Goal: Task Accomplishment & Management: Manage account settings

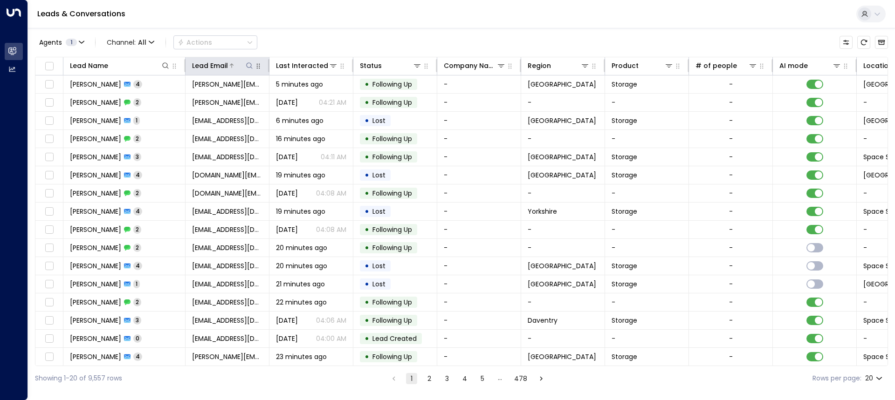
click at [250, 67] on icon at bounding box center [249, 65] width 6 height 6
click at [196, 99] on input "text" at bounding box center [249, 99] width 129 height 17
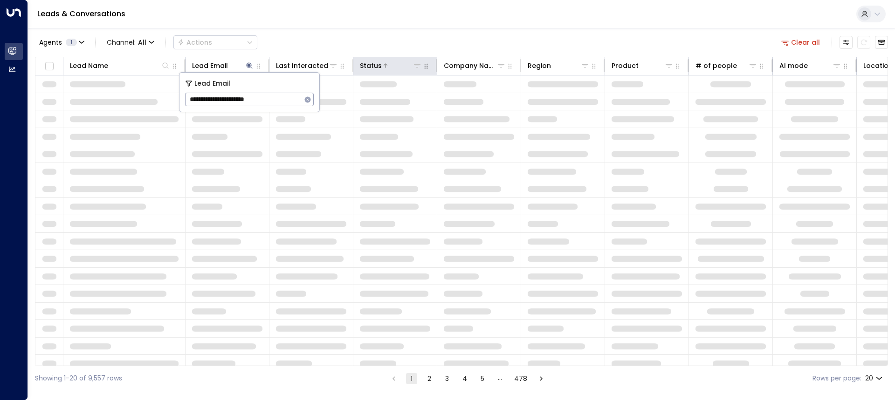
type input "**********"
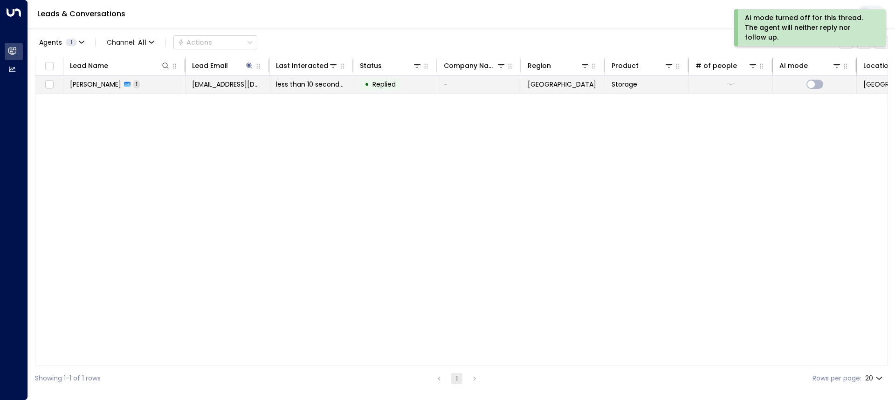
click at [383, 84] on span "Replied" at bounding box center [383, 84] width 23 height 9
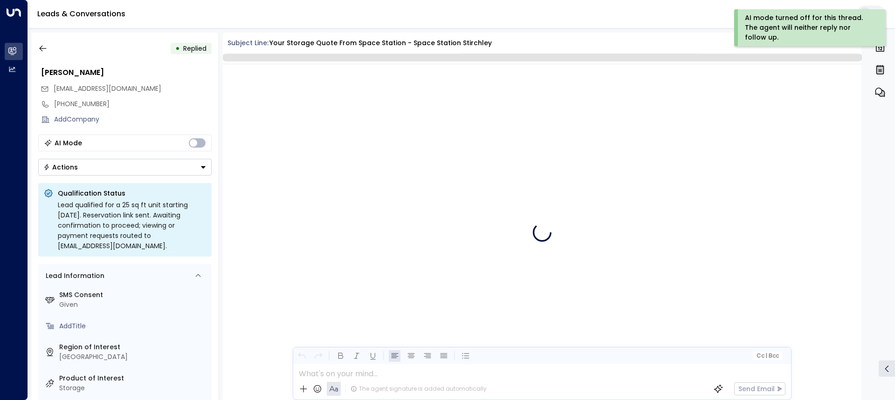
scroll to position [382, 0]
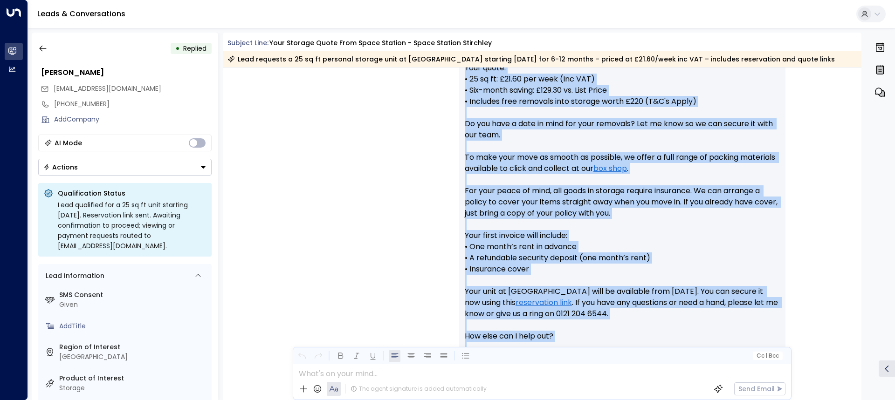
drag, startPoint x: 863, startPoint y: 243, endPoint x: 842, endPoint y: 80, distance: 164.9
click at [842, 80] on div "• Replied Chaitanya Vyas jitenvyas@hotmail.co.uk +447815157344 Add Company AI M…" at bounding box center [463, 217] width 863 height 368
click at [830, 183] on div "Olivia Parker • 08:58 AM • Email Hi Chaitanya, Your quote: • 25 sq ft: £21.60 p…" at bounding box center [542, 260] width 639 height 470
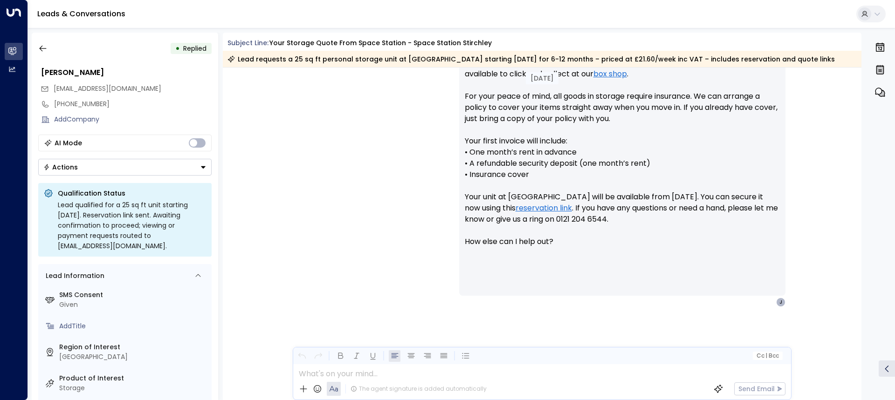
scroll to position [0, 0]
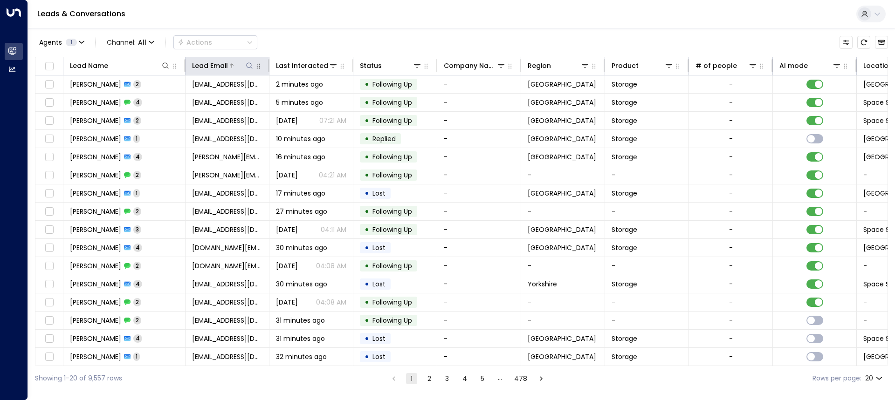
click at [250, 67] on icon at bounding box center [249, 65] width 7 height 7
click at [196, 100] on input "text" at bounding box center [249, 99] width 129 height 17
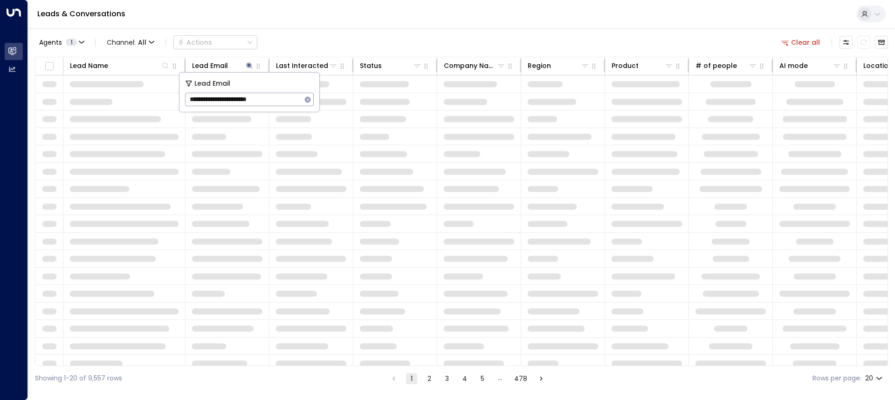
type input "**********"
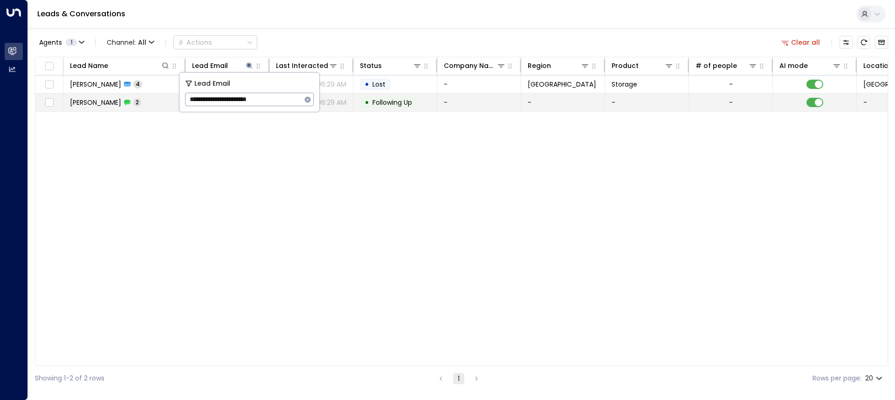
click at [386, 101] on span "Following Up" at bounding box center [392, 102] width 40 height 9
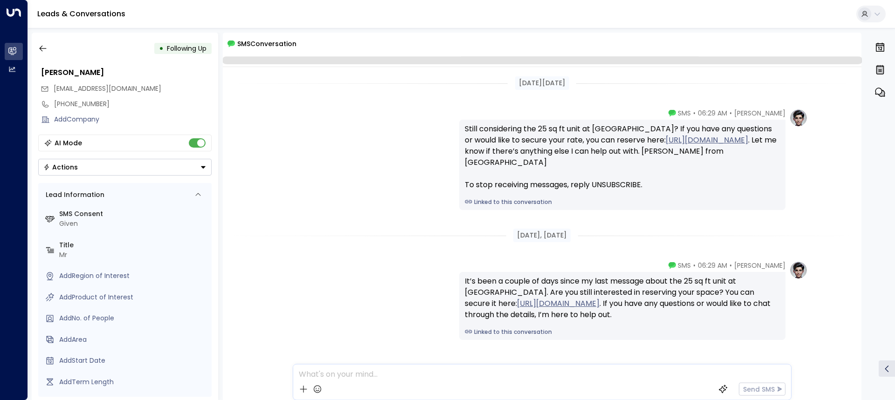
scroll to position [33, 0]
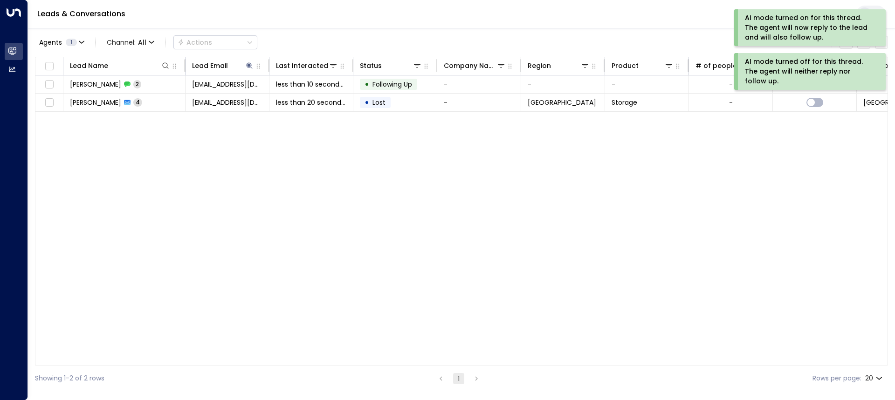
click at [428, 269] on div "Lead Name Lead Email Last Interacted Status Company Name Region Product # of pe…" at bounding box center [461, 211] width 853 height 309
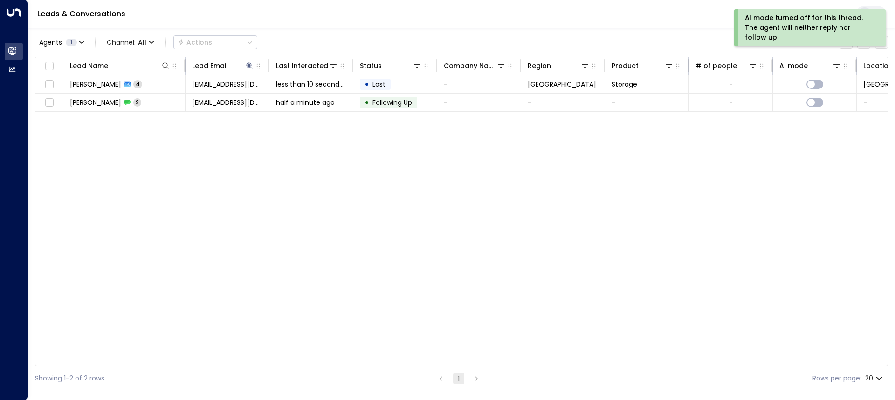
click at [446, 225] on div "Lead Name Lead Email Last Interacted Status Company Name Region Product # of pe…" at bounding box center [461, 211] width 853 height 309
